Goal: Transaction & Acquisition: Purchase product/service

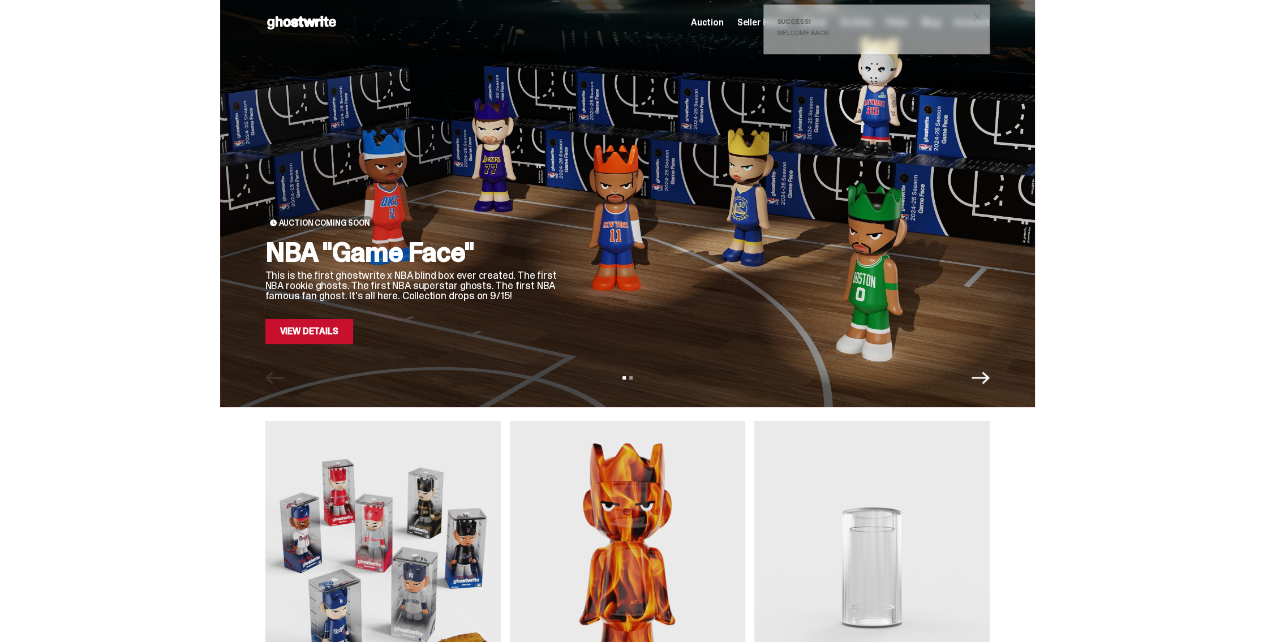
click at [981, 14] on span "close" at bounding box center [977, 16] width 11 height 11
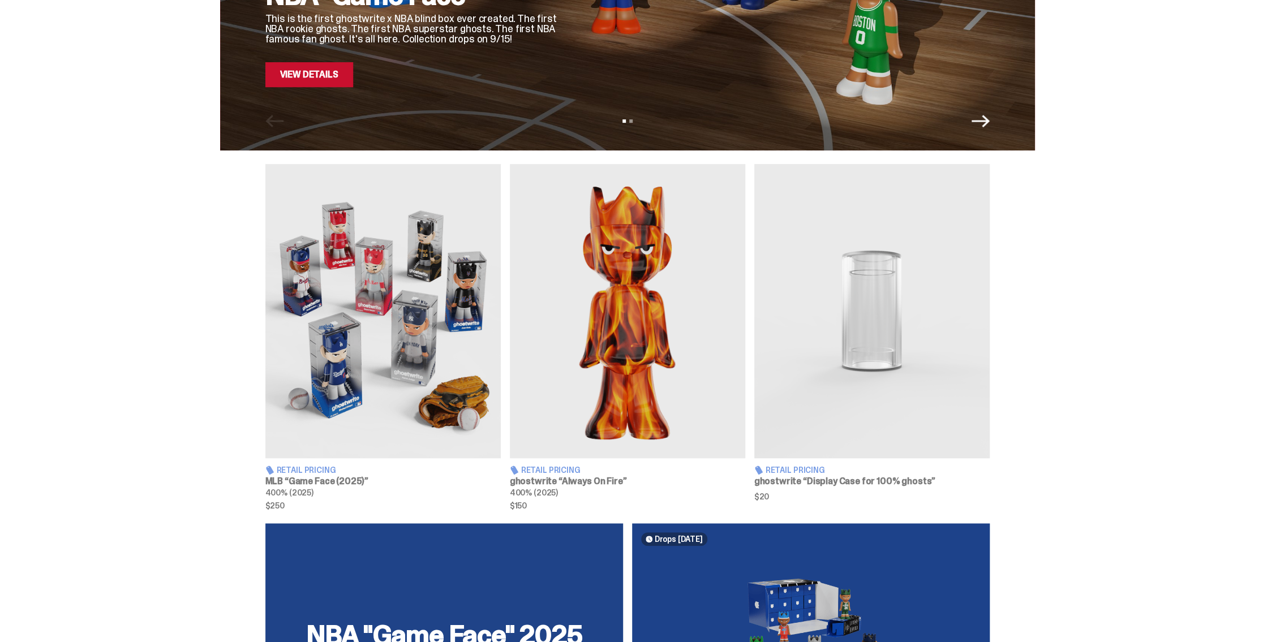
scroll to position [340, 0]
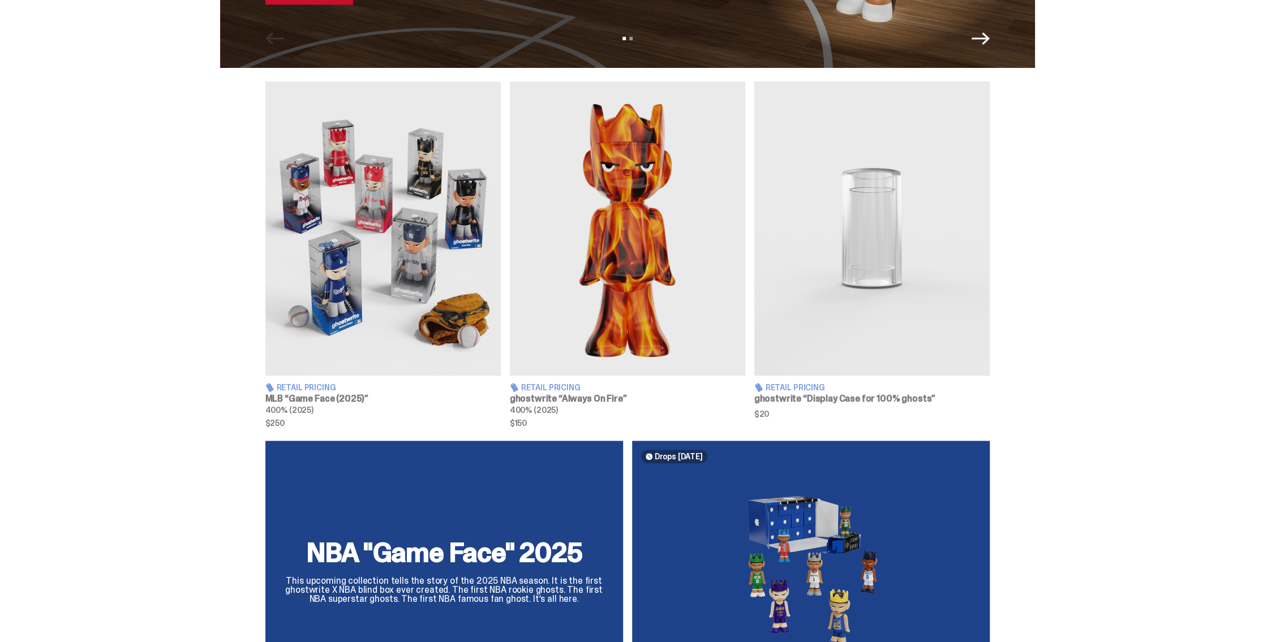
click at [662, 295] on img at bounding box center [627, 228] width 235 height 294
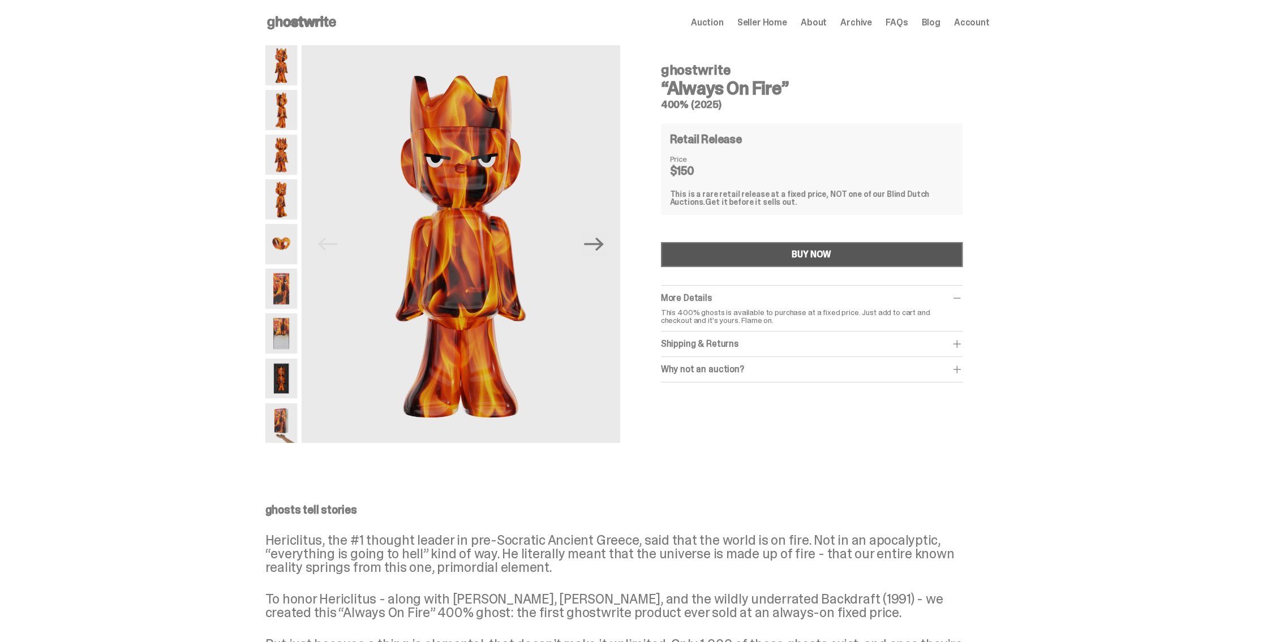
click at [800, 259] on div "BUY NOW" at bounding box center [812, 254] width 40 height 9
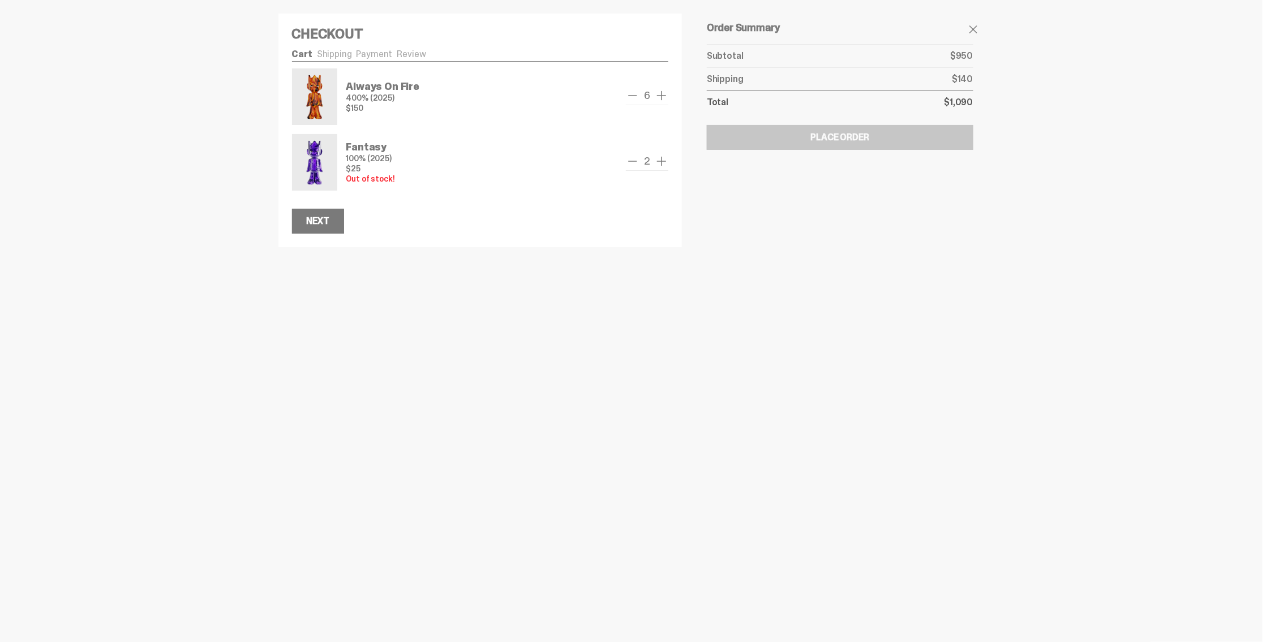
drag, startPoint x: 0, startPoint y: 0, endPoint x: 796, endPoint y: 257, distance: 836.7
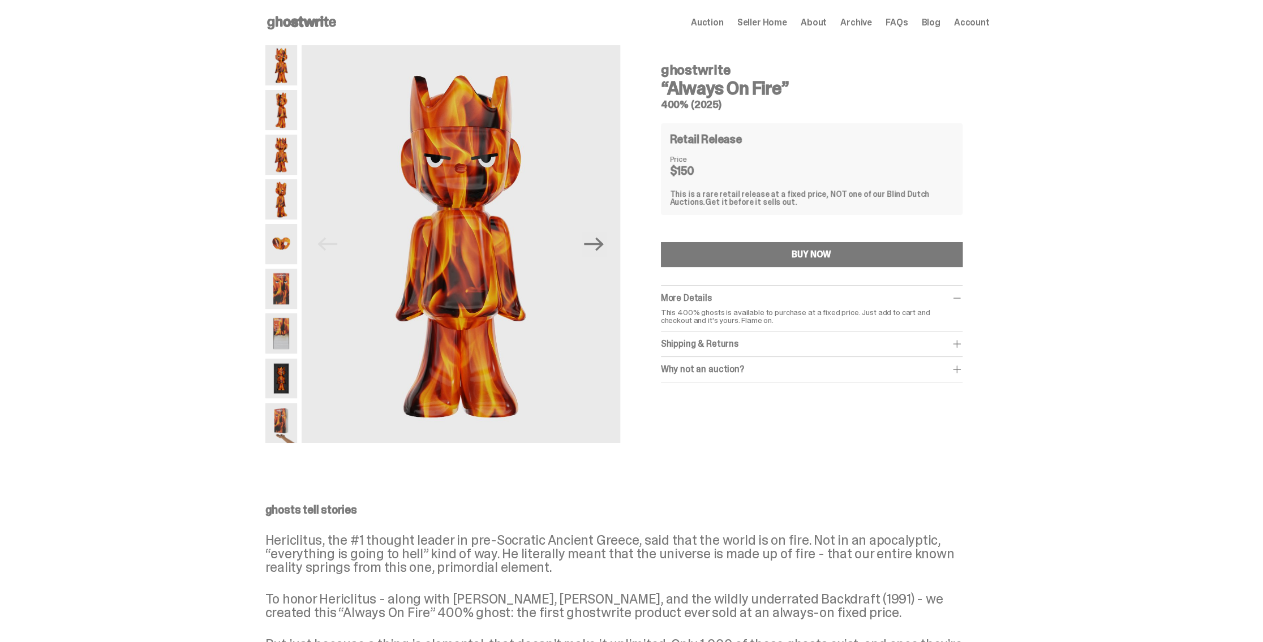
click at [796, 257] on div "BUY NOW" at bounding box center [812, 254] width 40 height 9
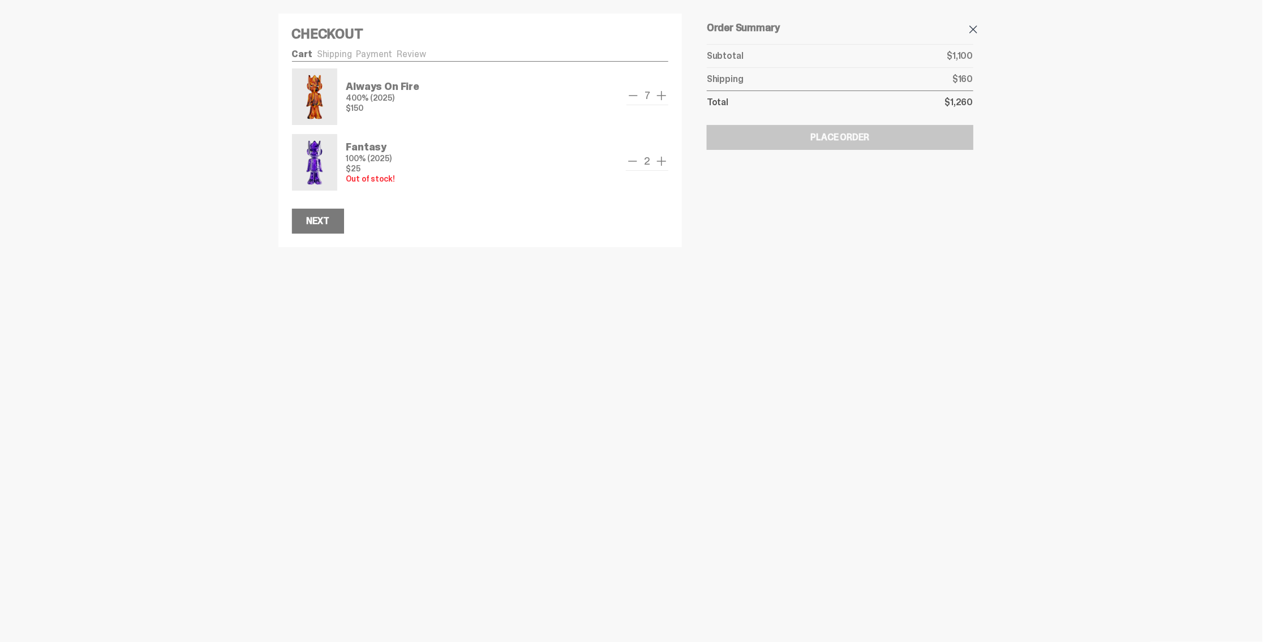
click at [974, 28] on span at bounding box center [974, 30] width 14 height 14
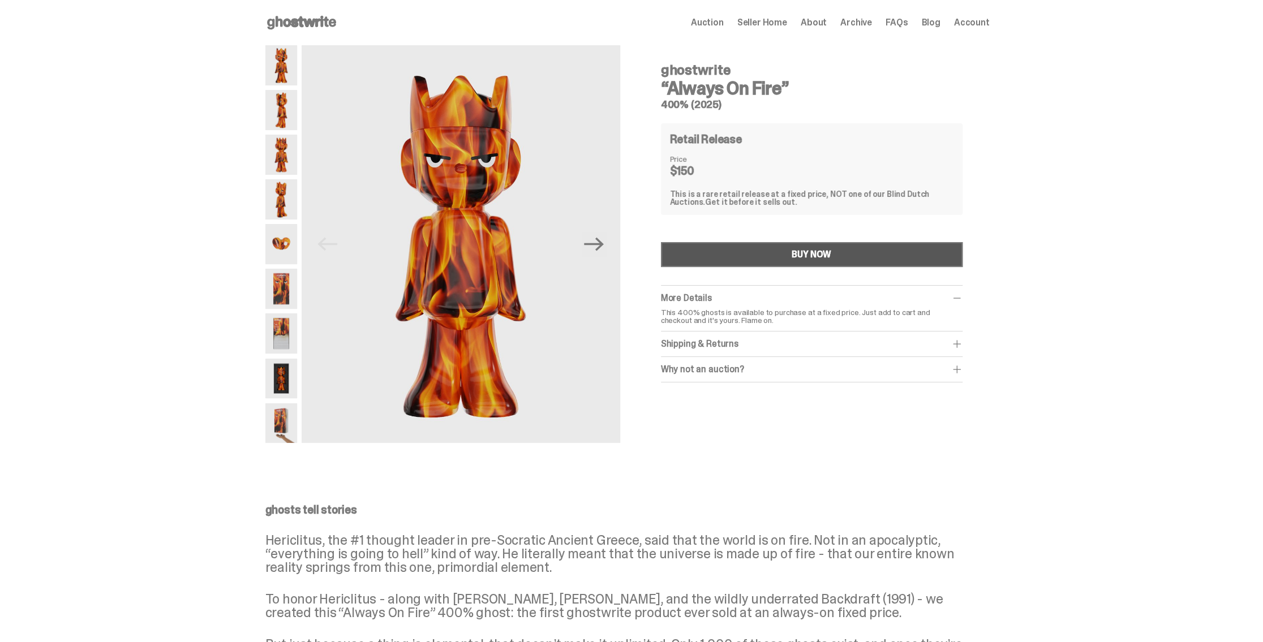
click at [806, 255] on div "BUY NOW" at bounding box center [812, 254] width 40 height 9
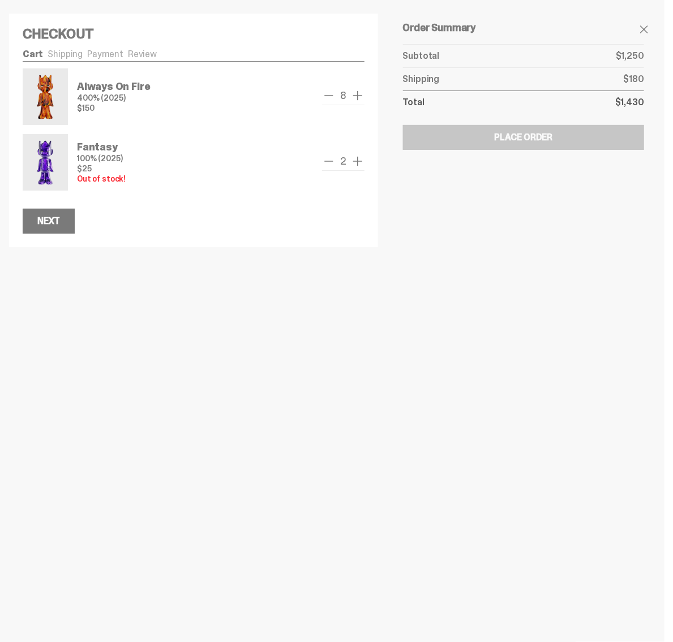
drag, startPoint x: 645, startPoint y: 28, endPoint x: 652, endPoint y: 48, distance: 20.9
click at [645, 28] on span at bounding box center [644, 30] width 14 height 14
click at [644, 27] on span at bounding box center [644, 30] width 14 height 14
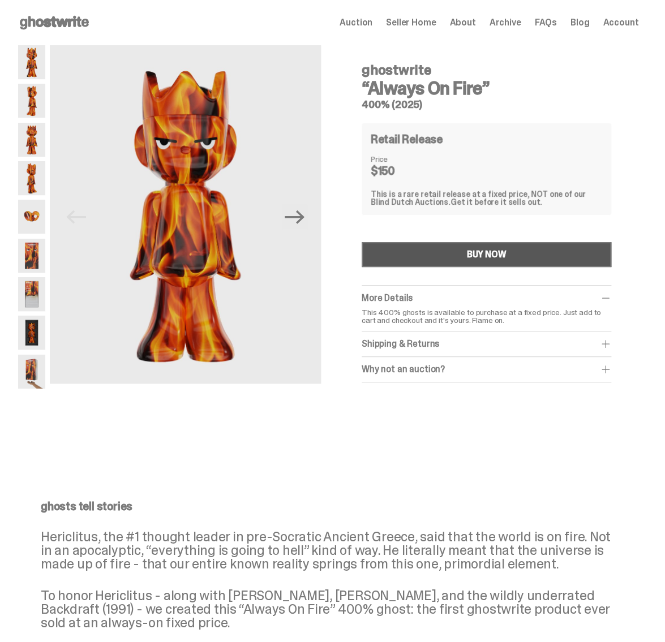
click at [505, 257] on div "BUY NOW" at bounding box center [486, 254] width 40 height 9
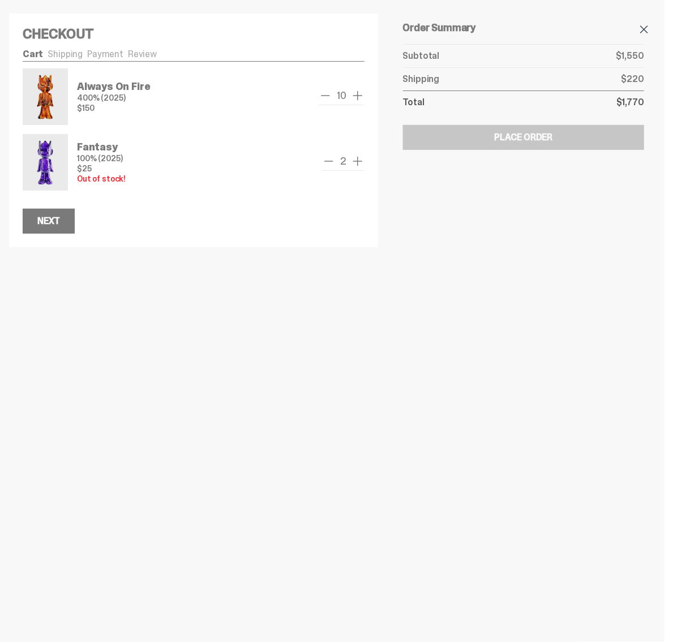
click at [651, 28] on span at bounding box center [644, 30] width 14 height 14
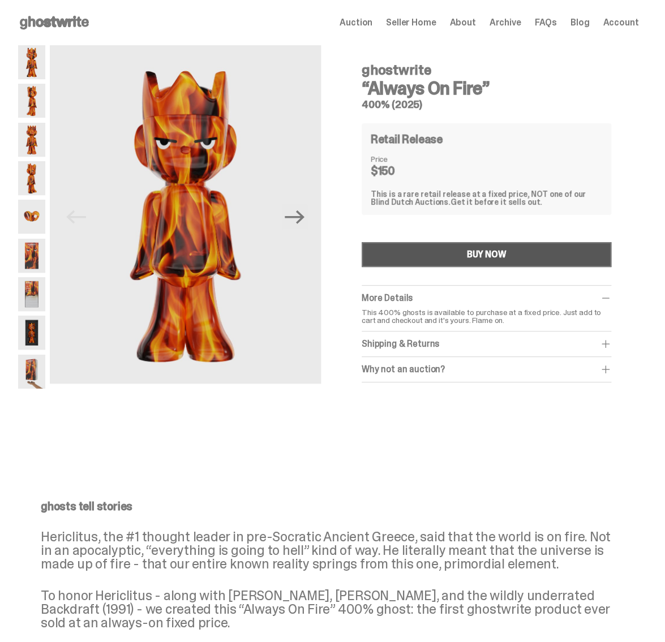
click at [486, 257] on div "BUY NOW" at bounding box center [486, 254] width 40 height 9
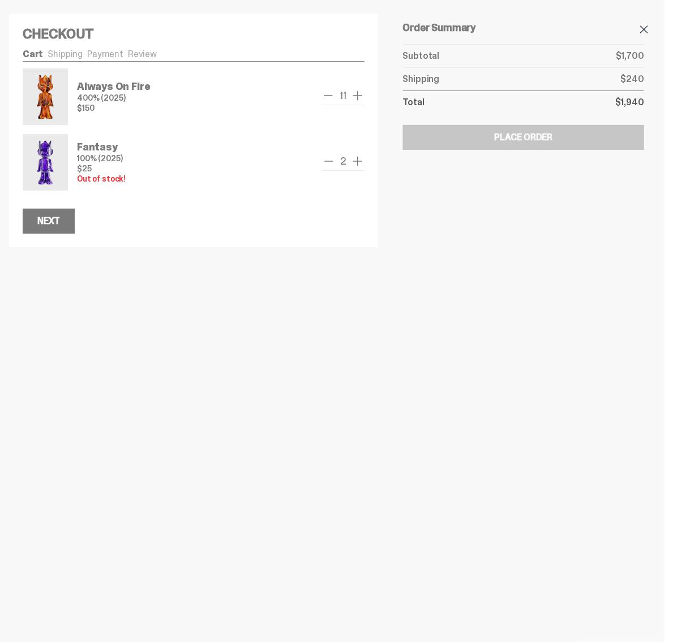
click at [642, 29] on span at bounding box center [644, 30] width 14 height 14
